Goal: Information Seeking & Learning: Check status

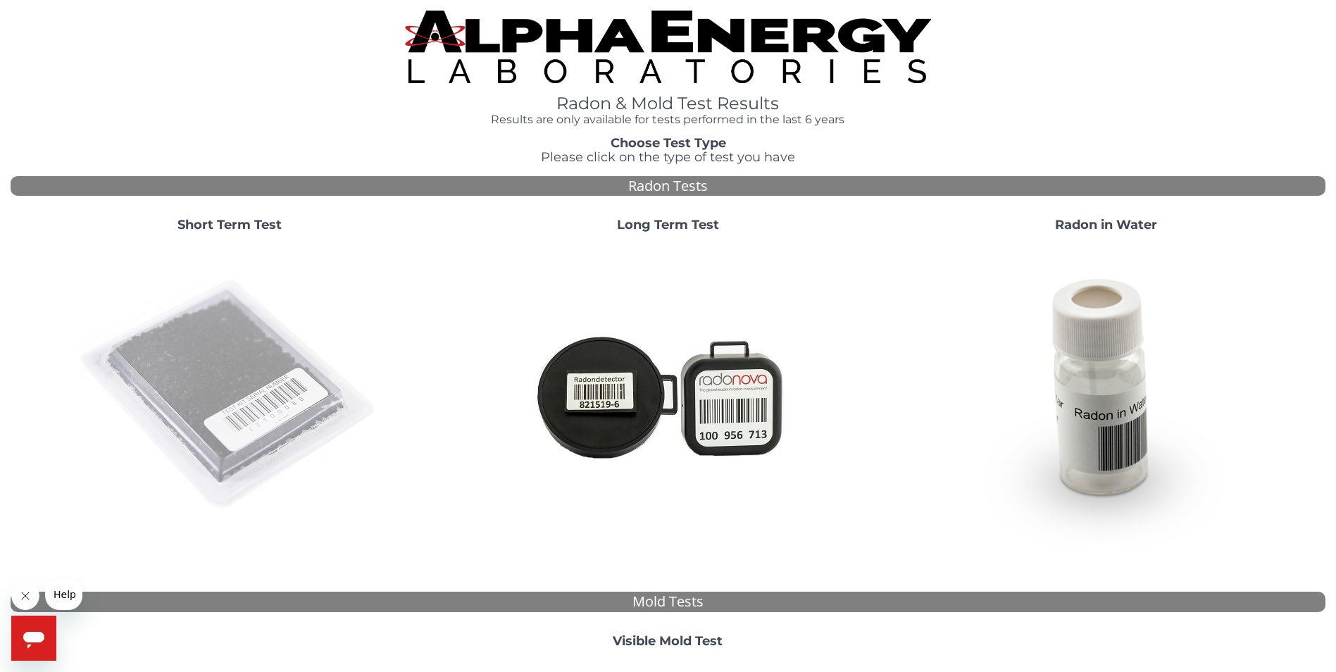
click at [237, 358] on img at bounding box center [229, 395] width 303 height 303
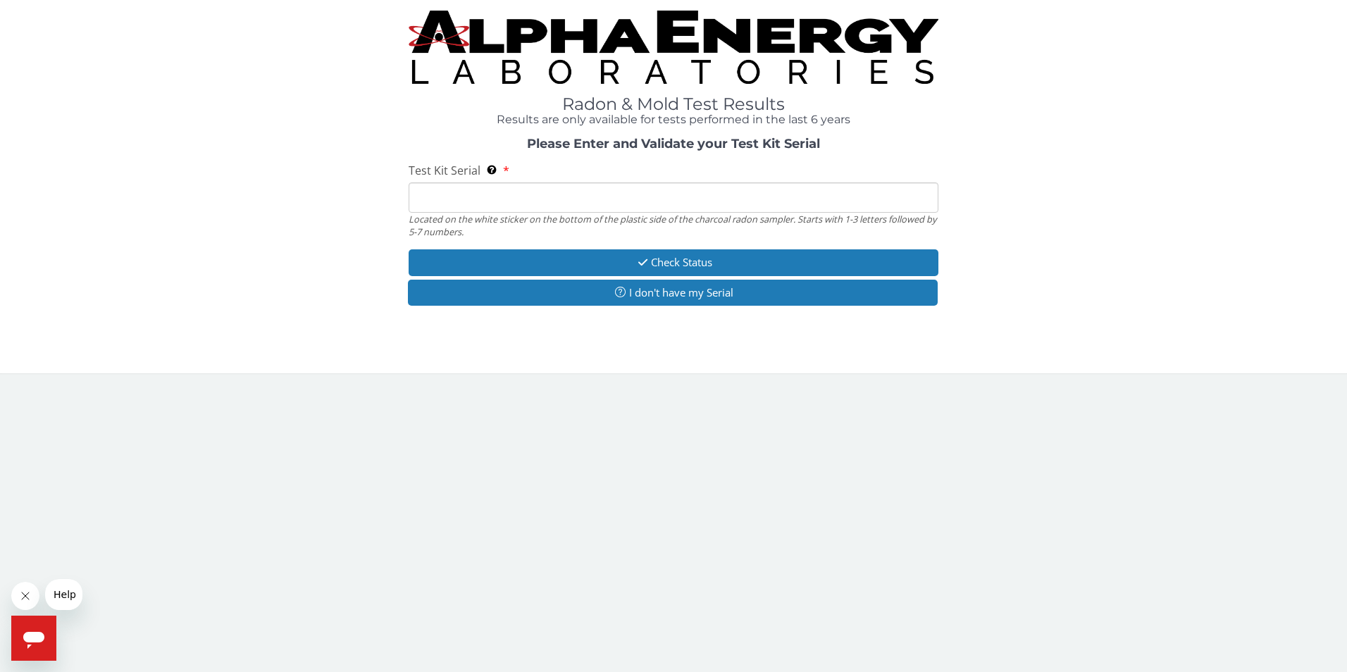
click at [428, 201] on input "Test Kit Serial Located on the white sticker on the bottom of the plastic side …" at bounding box center [674, 197] width 530 height 30
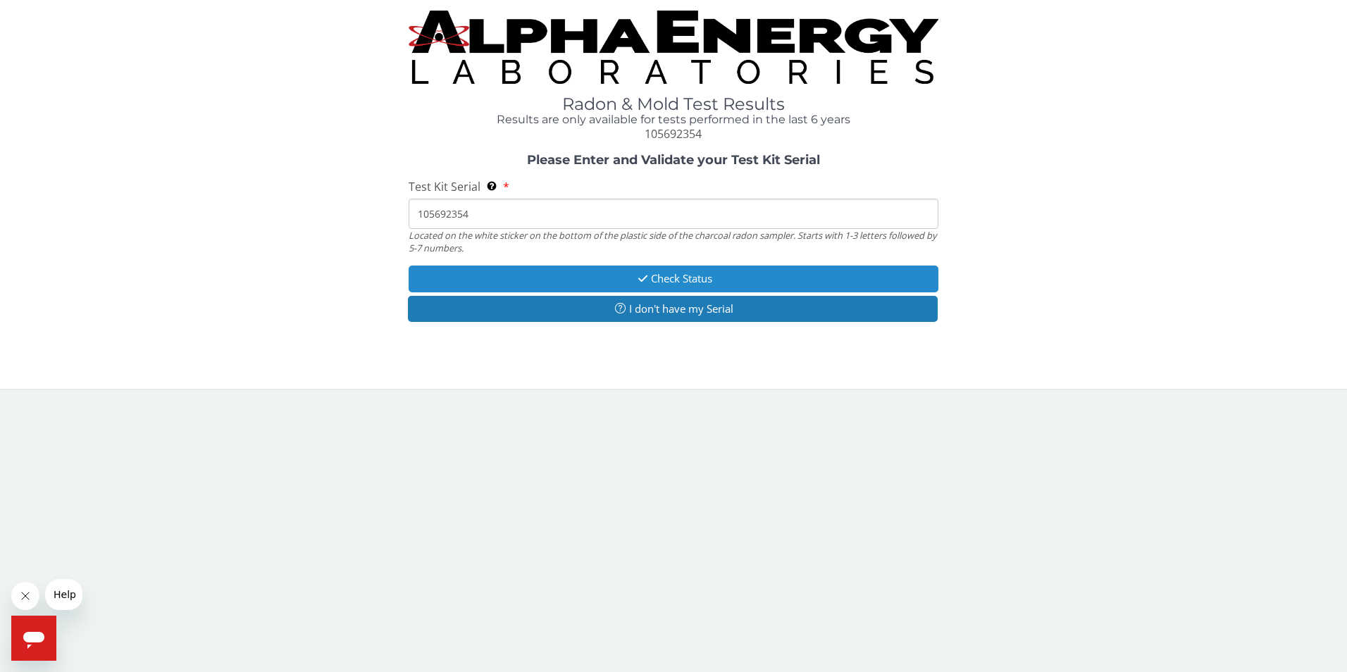
click at [654, 278] on button "Check Status" at bounding box center [674, 279] width 530 height 26
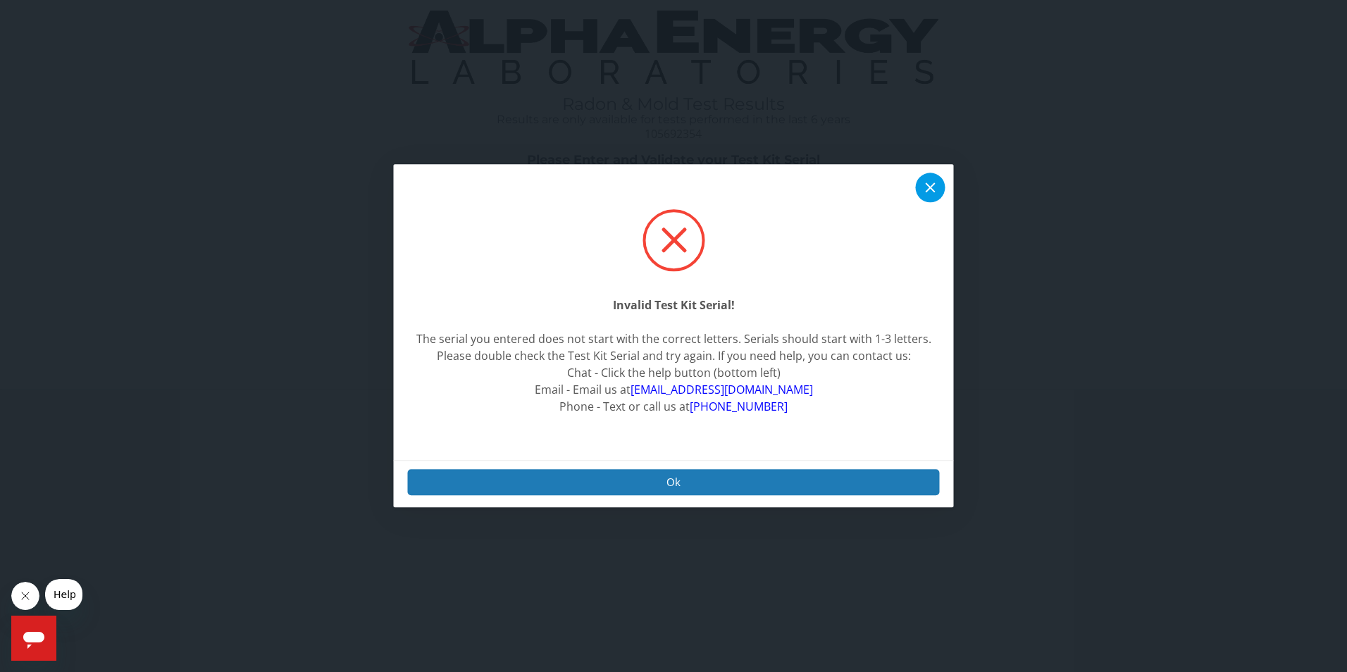
click at [922, 188] on icon at bounding box center [930, 188] width 17 height 17
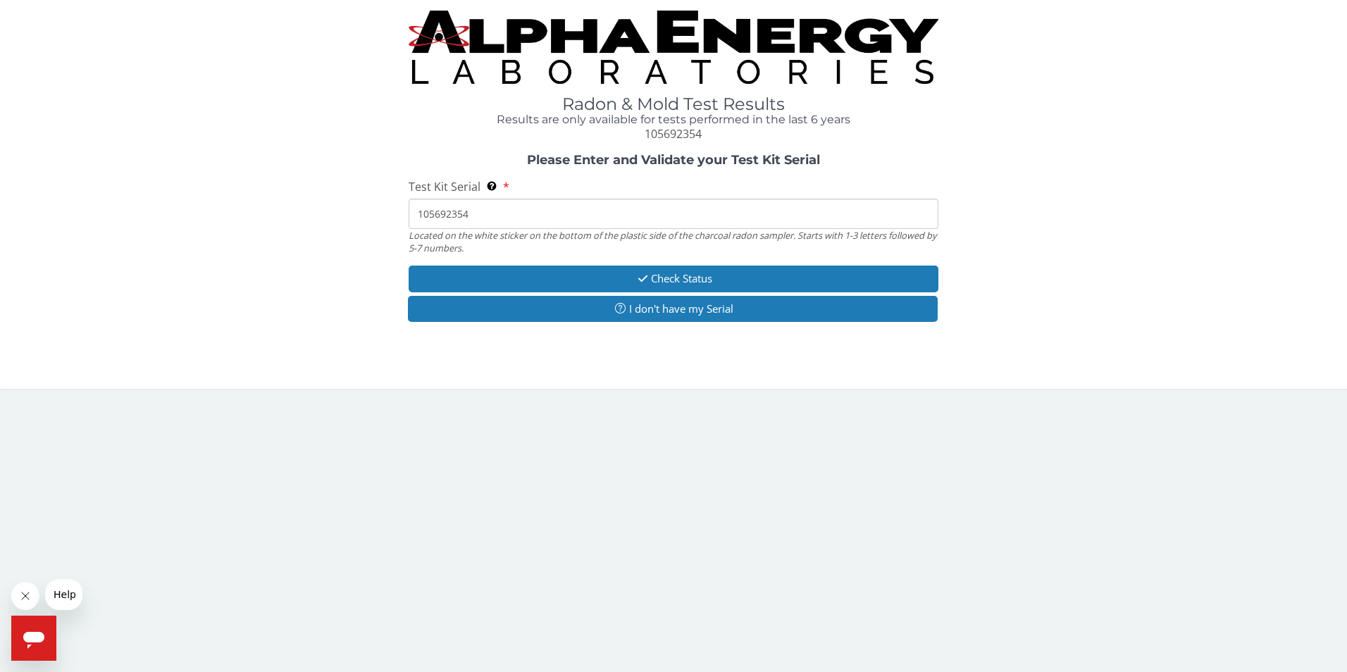
click at [434, 212] on input "105692354" at bounding box center [674, 214] width 530 height 30
click at [452, 214] on input "105 692354" at bounding box center [674, 214] width 530 height 30
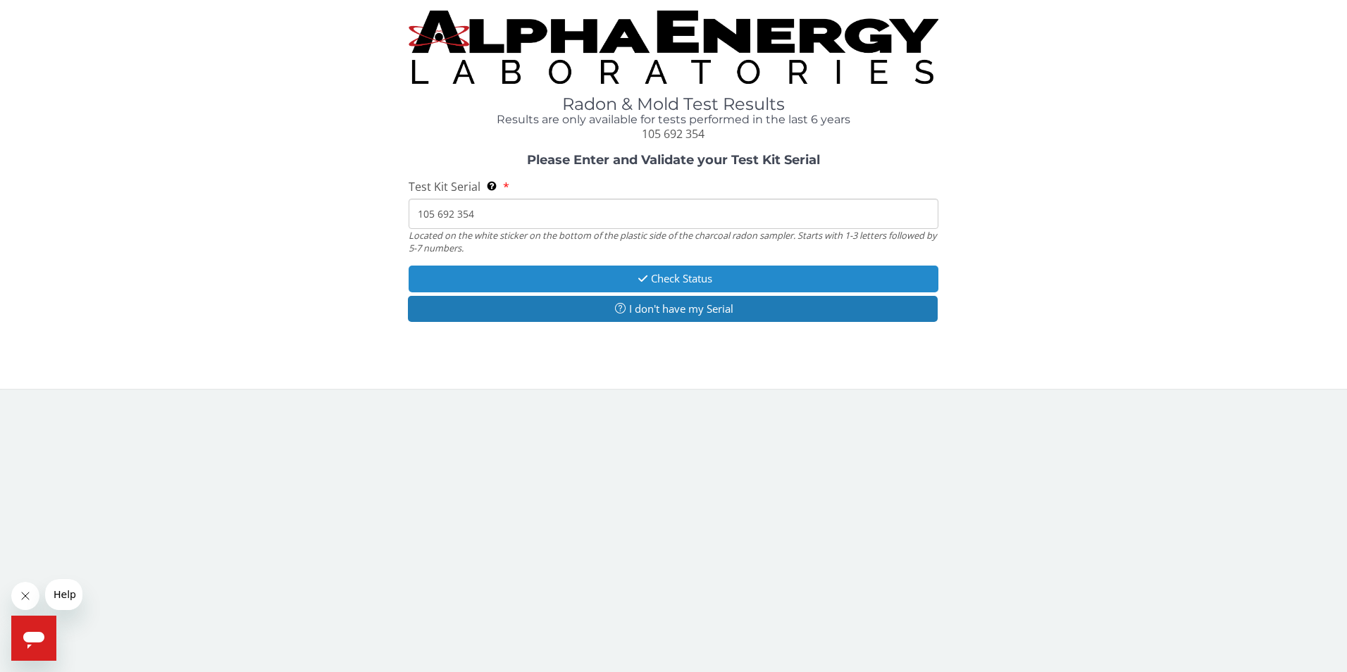
click at [609, 273] on button "Check Status" at bounding box center [674, 279] width 530 height 26
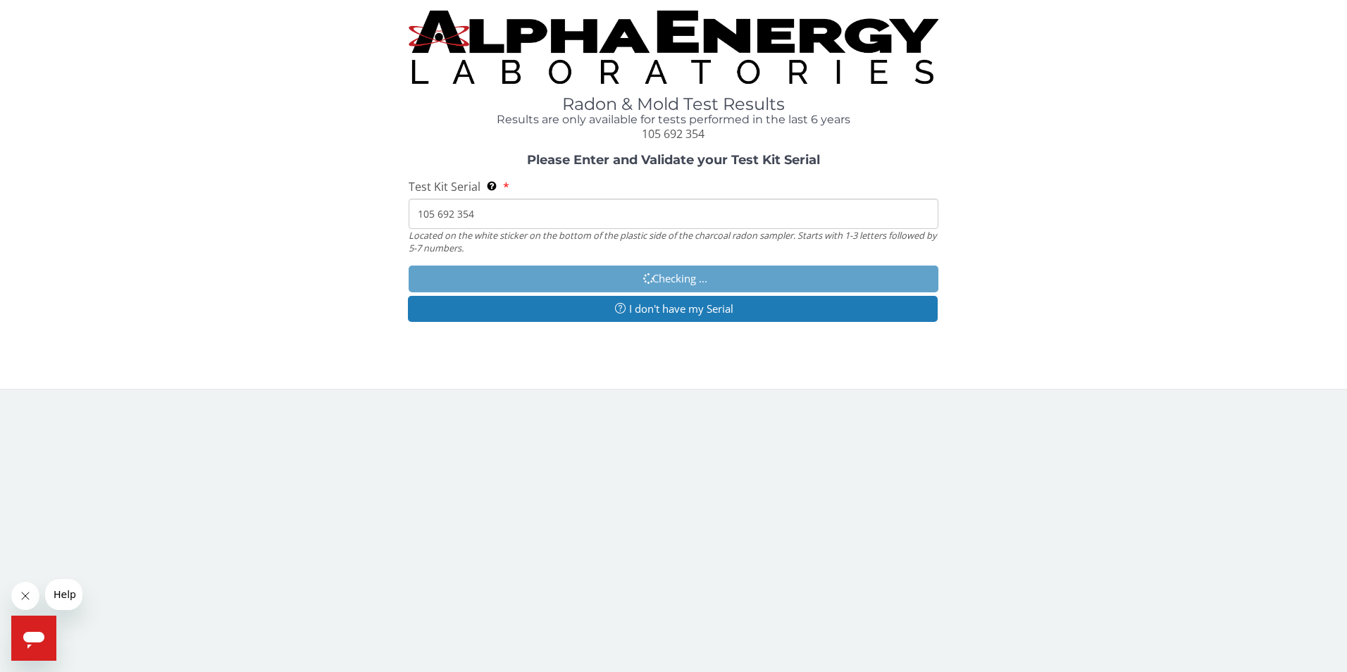
type input "105692354"
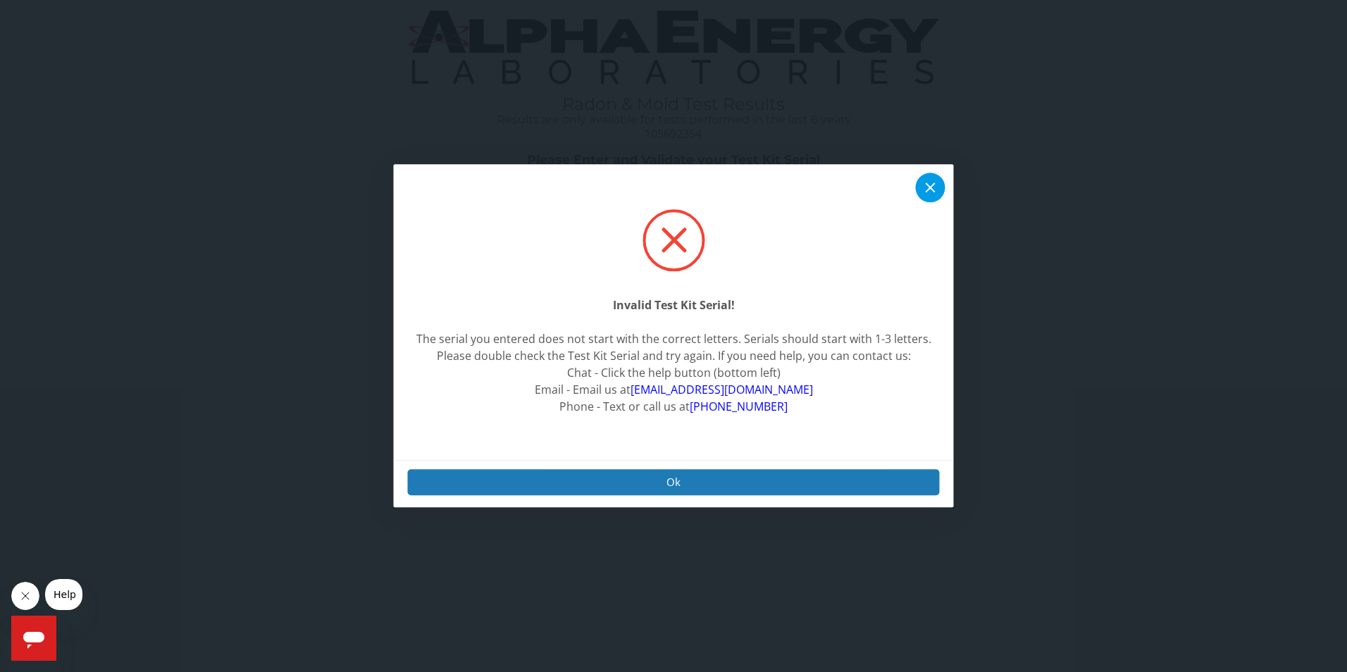
click at [922, 186] on icon at bounding box center [930, 188] width 17 height 17
